Goal: Information Seeking & Learning: Learn about a topic

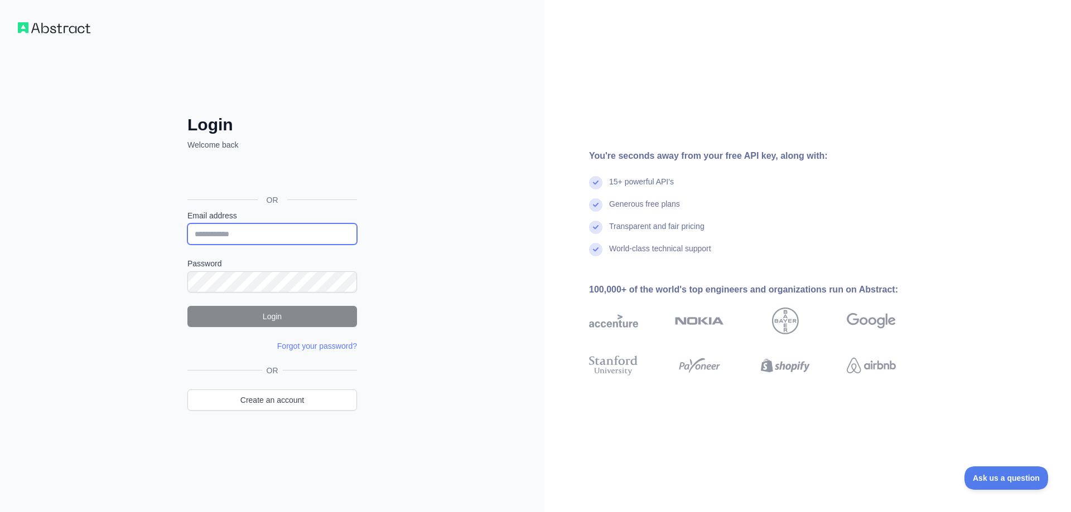
type input "**********"
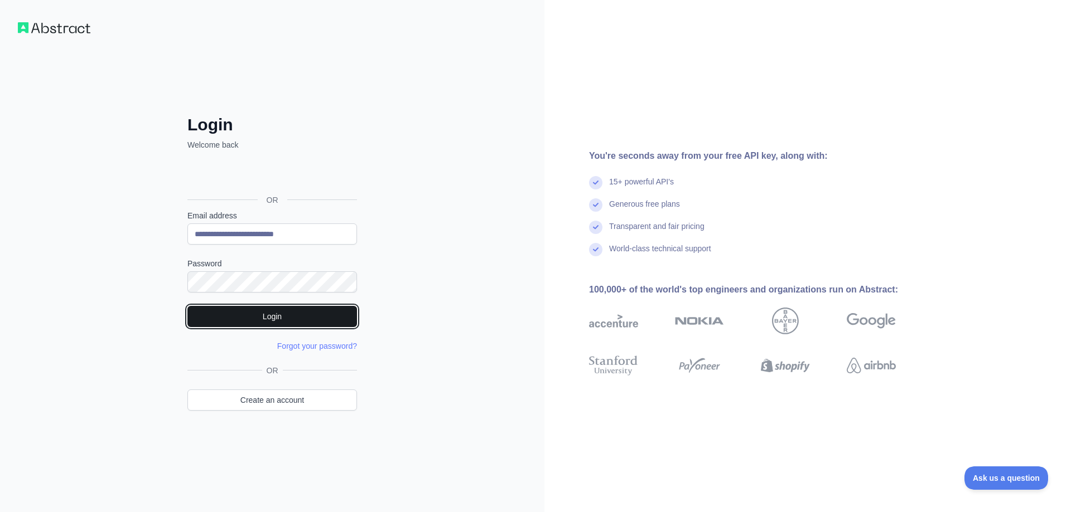
click at [270, 311] on button "Login" at bounding box center [272, 316] width 170 height 21
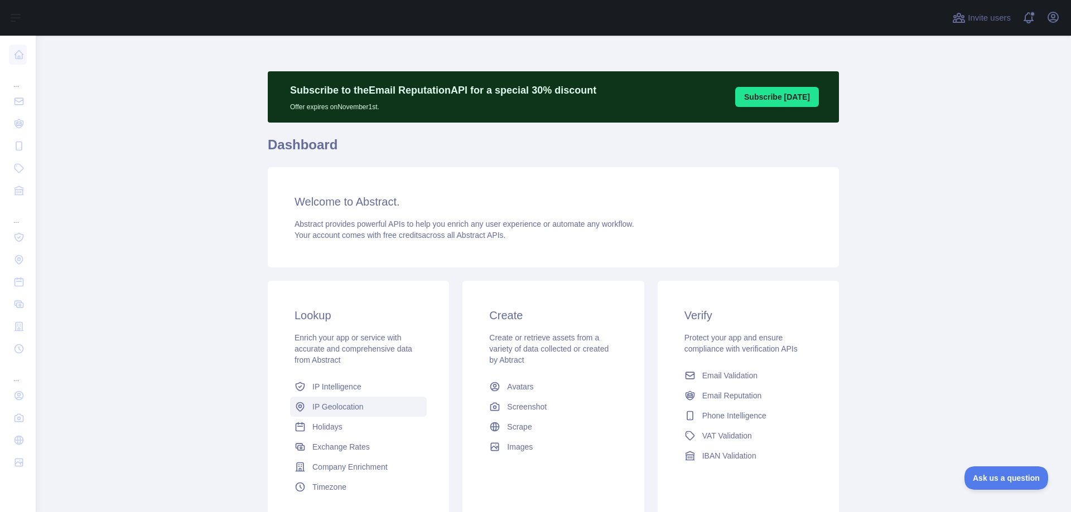
click at [332, 409] on span "IP Geolocation" at bounding box center [337, 406] width 51 height 11
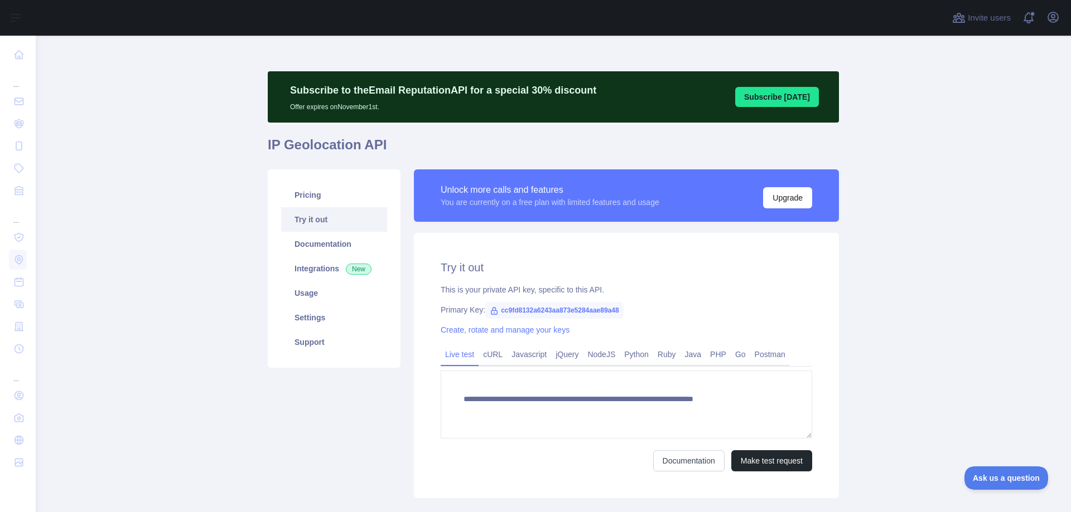
type textarea "**********"
click at [528, 192] on div "Unlock more calls and features" at bounding box center [549, 189] width 219 height 13
click at [310, 294] on link "Usage" at bounding box center [334, 293] width 106 height 25
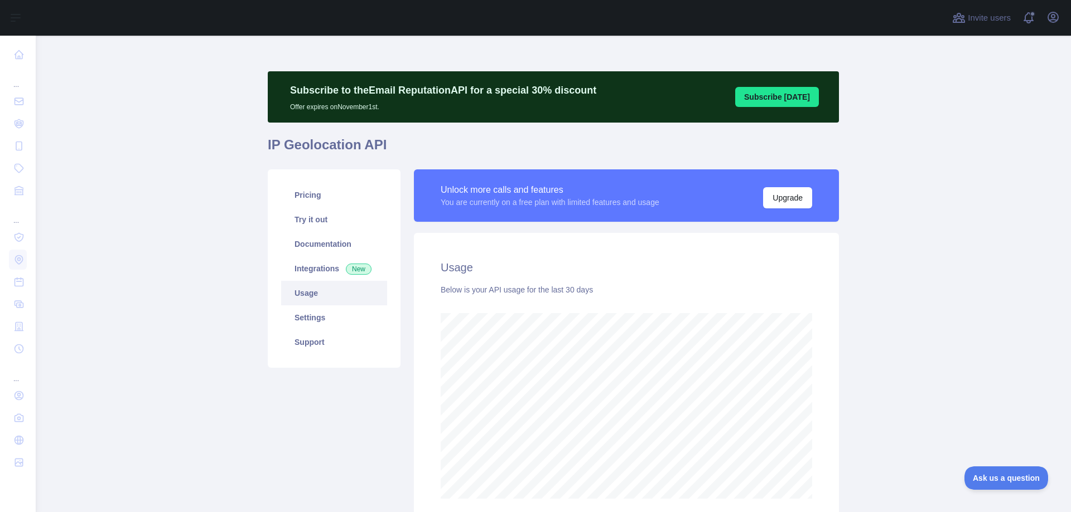
scroll to position [477, 1027]
click at [311, 194] on link "Pricing" at bounding box center [334, 195] width 106 height 25
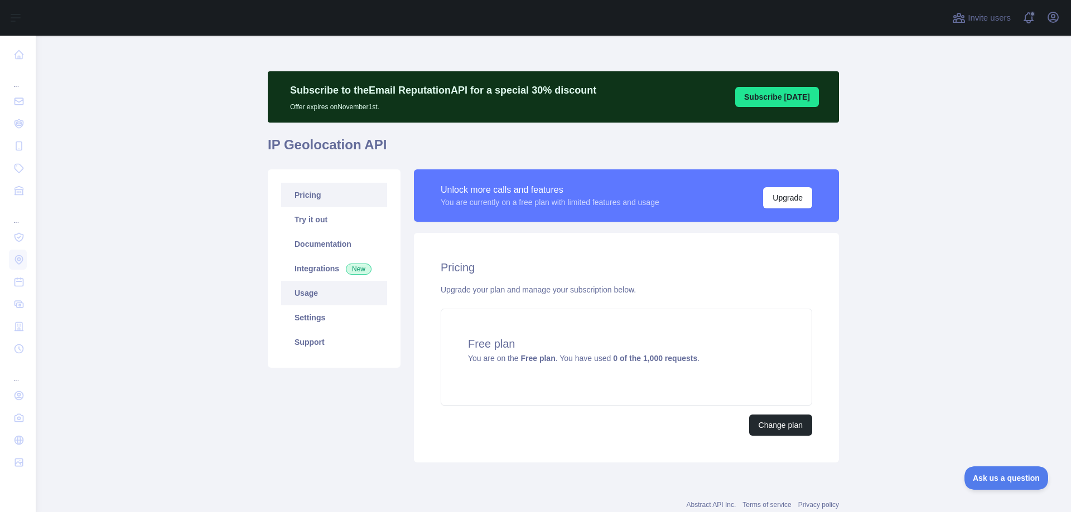
click at [306, 291] on link "Usage" at bounding box center [334, 293] width 106 height 25
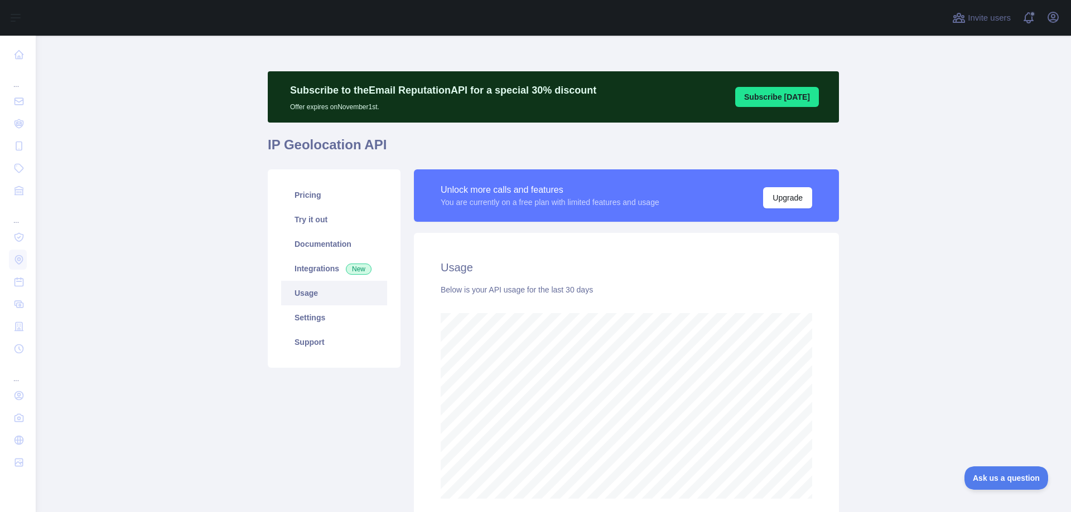
scroll to position [477, 1027]
click at [198, 337] on main "Subscribe to the Email Reputation API for a special 30 % discount Offer expires…" at bounding box center [553, 274] width 1035 height 477
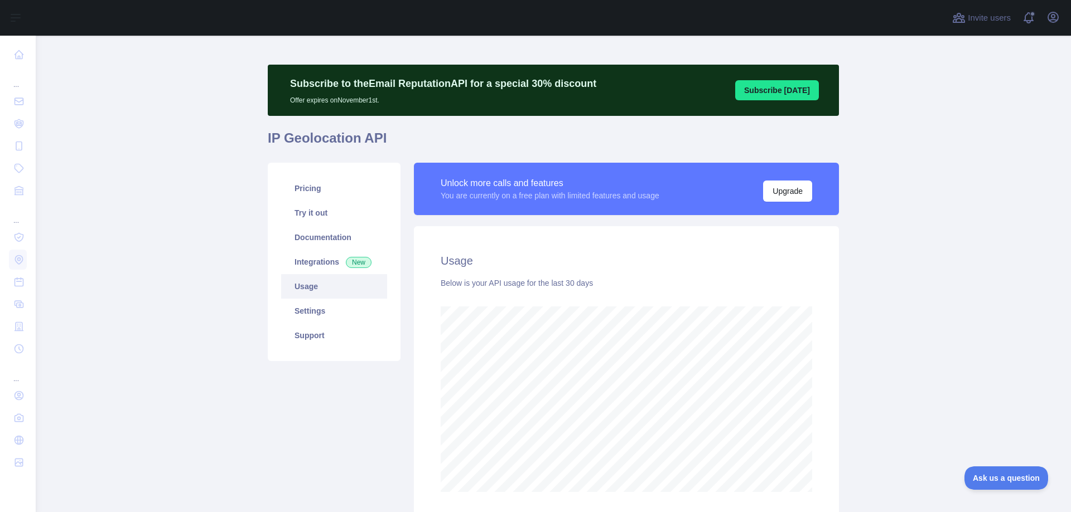
scroll to position [0, 0]
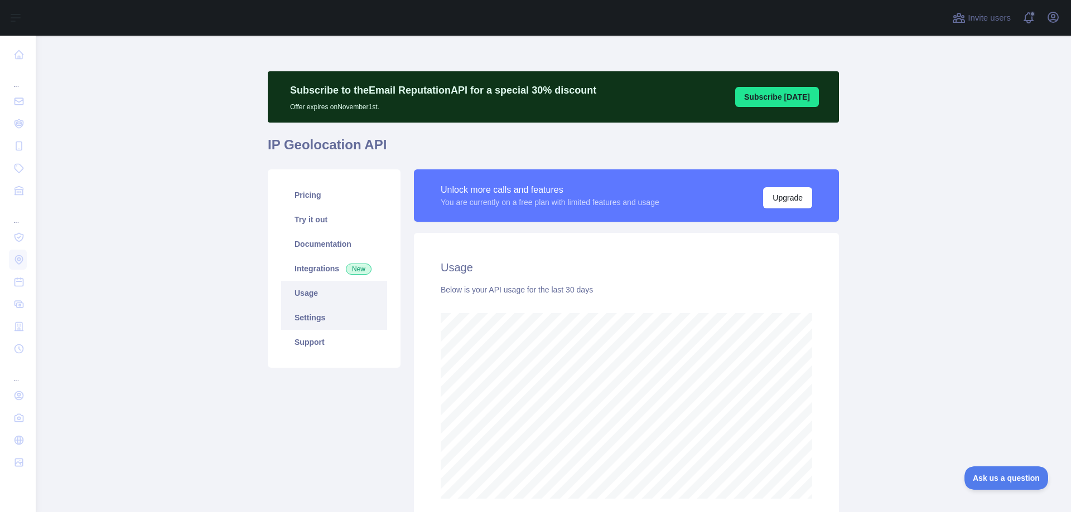
click at [303, 316] on link "Settings" at bounding box center [334, 318] width 106 height 25
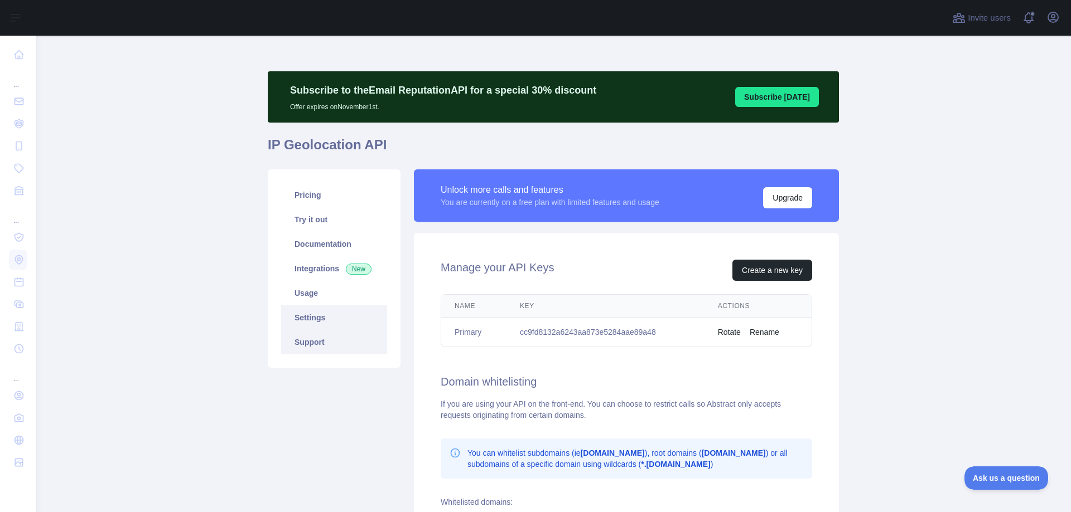
click at [305, 331] on link "Support" at bounding box center [334, 342] width 106 height 25
